Goal: Information Seeking & Learning: Learn about a topic

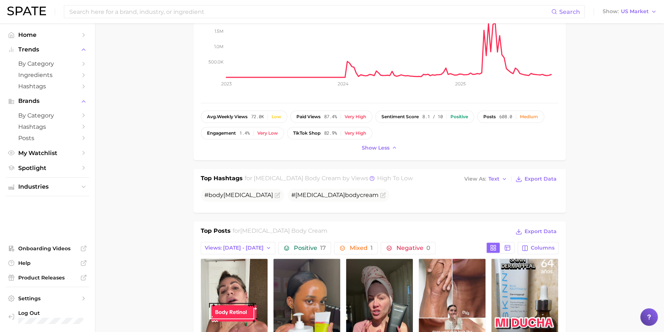
scroll to position [174, 0]
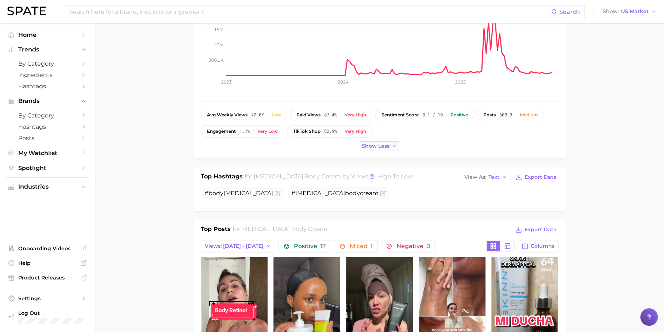
click at [375, 149] on button "Show less" at bounding box center [379, 146] width 39 height 10
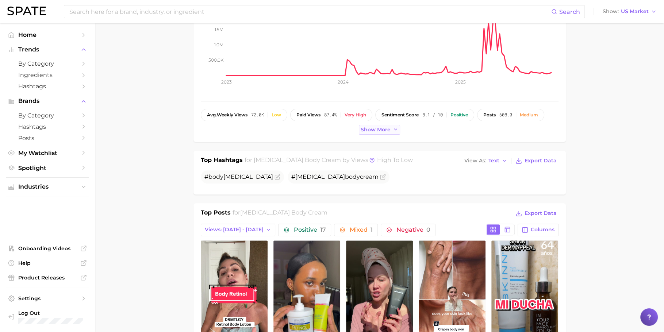
click at [374, 129] on span "Show more" at bounding box center [376, 130] width 30 height 6
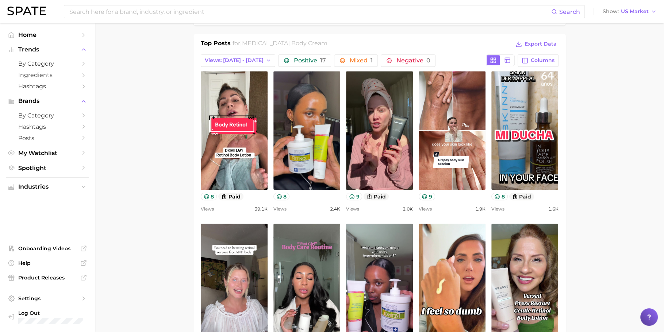
scroll to position [360, 0]
click at [266, 57] on icon "button" at bounding box center [269, 60] width 6 height 6
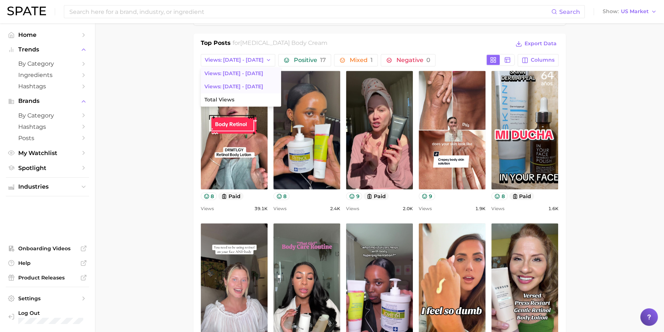
click at [226, 80] on button "Views: [DATE] - [DATE]" at bounding box center [241, 86] width 80 height 13
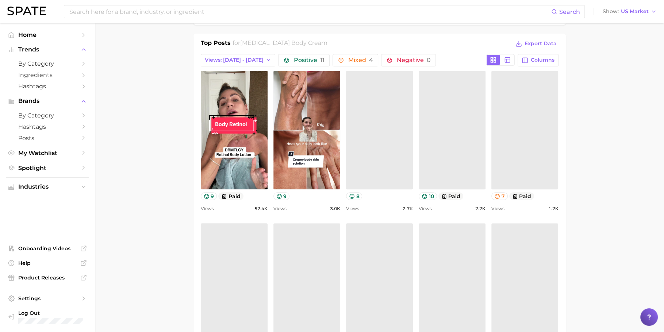
scroll to position [0, 0]
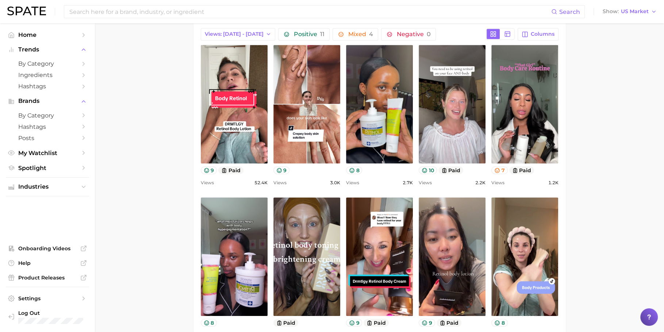
scroll to position [384, 0]
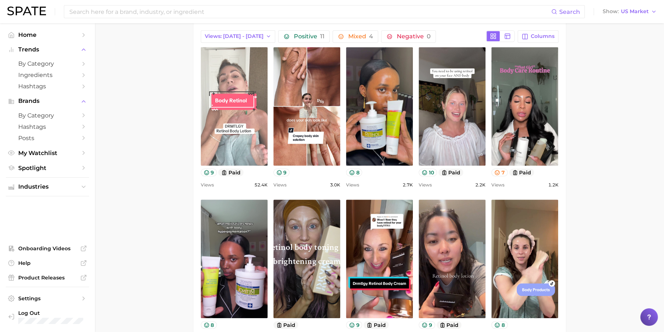
click at [241, 122] on link "view post on TikTok" at bounding box center [234, 106] width 67 height 119
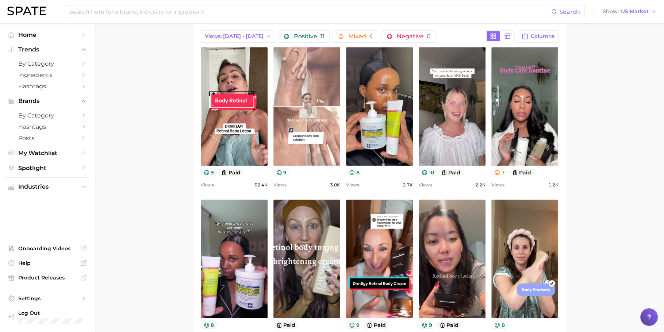
click at [312, 120] on link "view post on TikTok" at bounding box center [306, 106] width 67 height 119
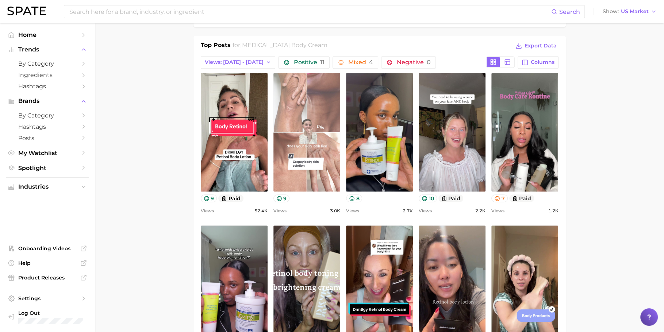
scroll to position [357, 0]
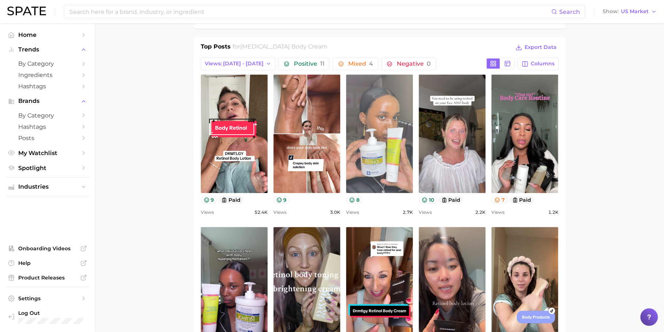
click at [378, 146] on link "view post on TikTok" at bounding box center [379, 133] width 67 height 119
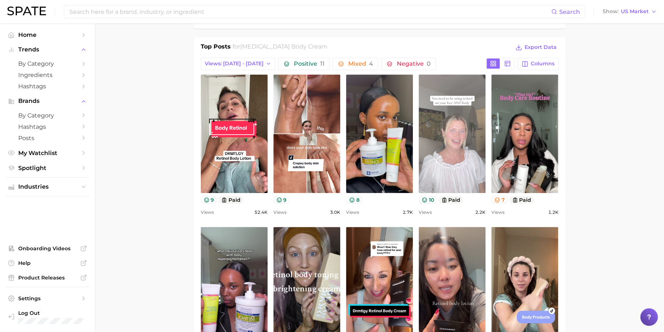
click at [456, 151] on link "view post on TikTok" at bounding box center [452, 133] width 67 height 119
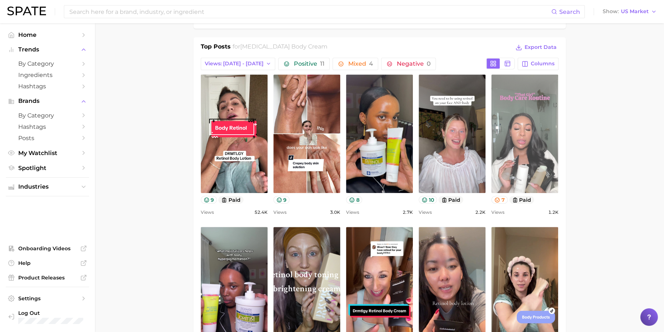
click at [521, 155] on link "view post on TikTok" at bounding box center [524, 133] width 67 height 119
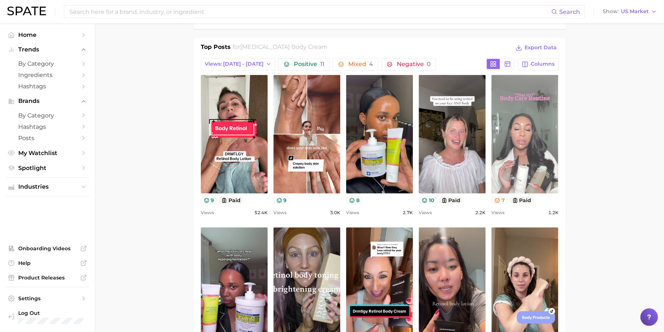
click at [518, 132] on link "view post on TikTok" at bounding box center [524, 134] width 67 height 119
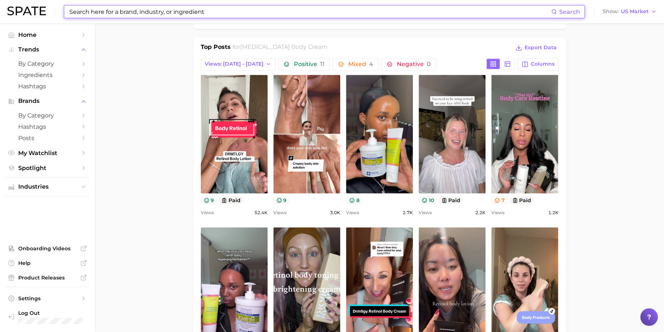
click at [236, 12] on input at bounding box center [310, 11] width 482 height 12
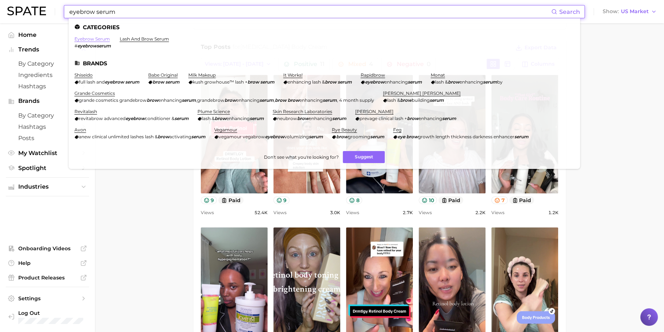
type input "eyebrow serum"
click at [104, 39] on link "eyebrow serum" at bounding box center [91, 38] width 35 height 5
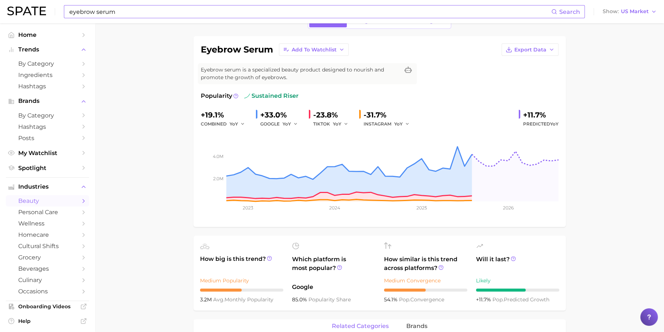
scroll to position [36, 0]
